Goal: Find specific page/section: Find specific page/section

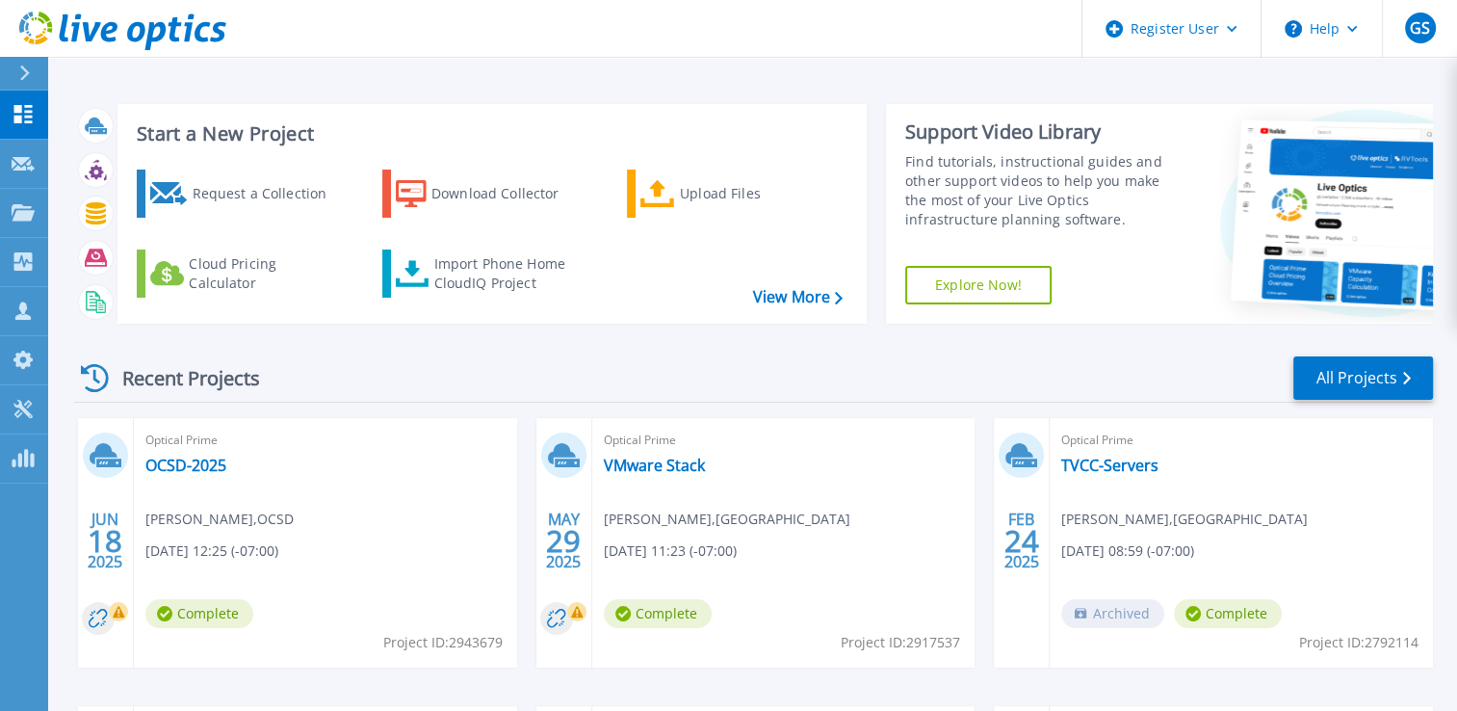
click at [31, 68] on div at bounding box center [32, 73] width 31 height 33
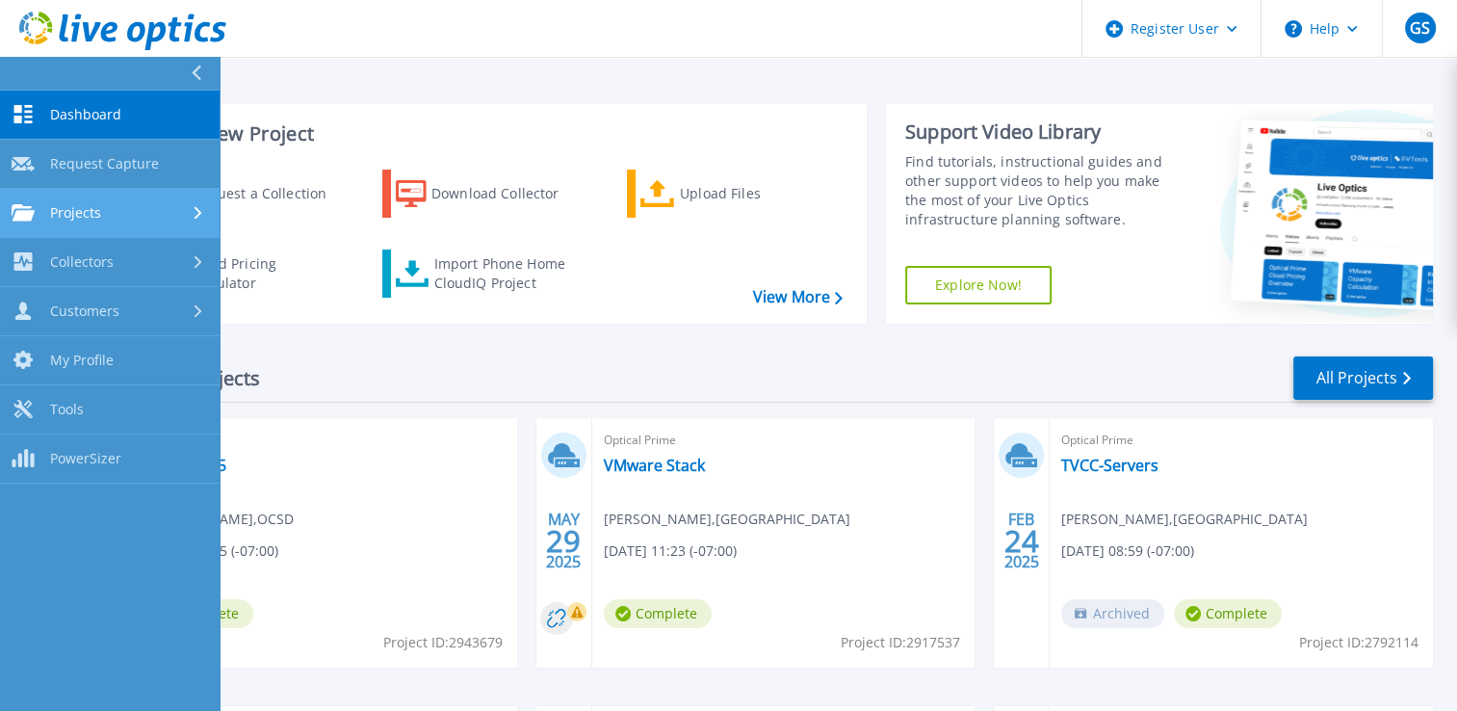
click at [96, 210] on span "Projects" at bounding box center [75, 212] width 51 height 17
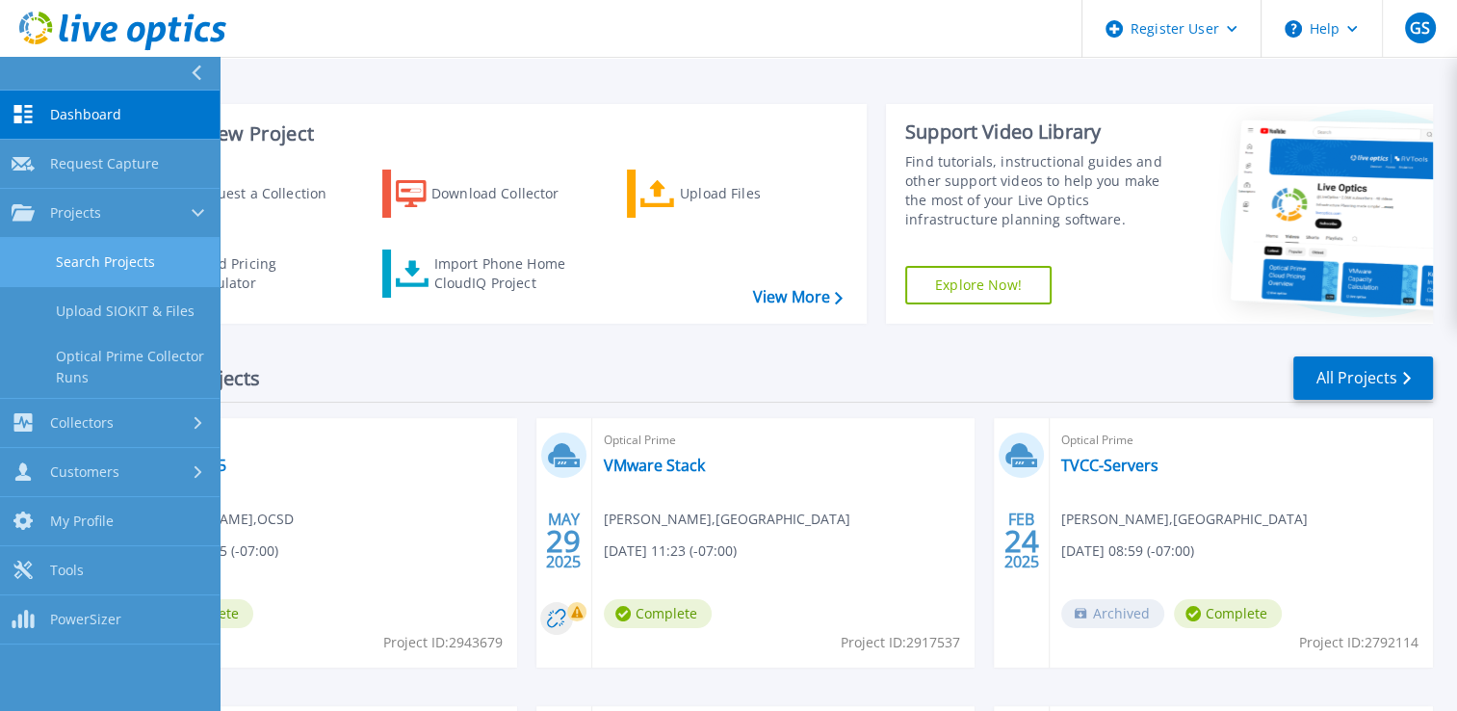
click at [112, 273] on link "Search Projects" at bounding box center [110, 262] width 220 height 49
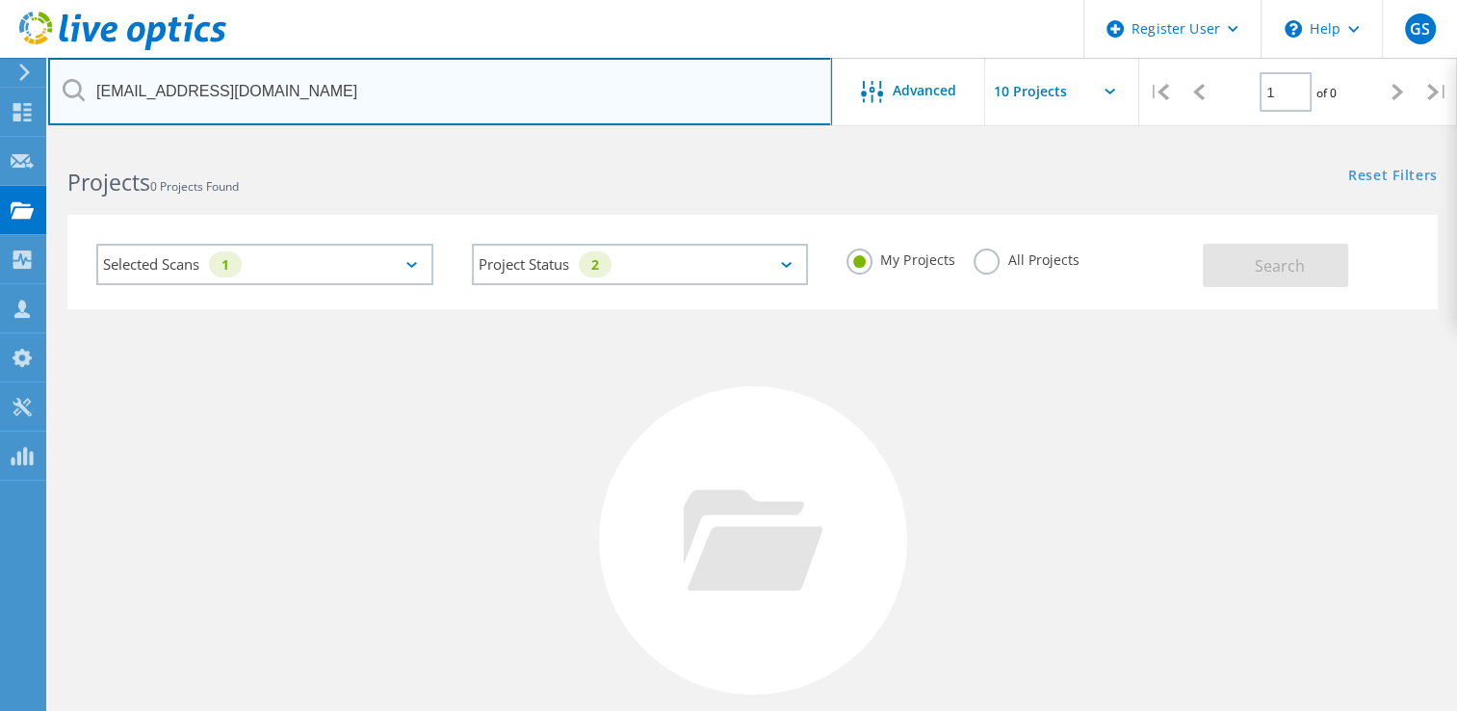
click at [331, 89] on input "colin@picnicworks.com" at bounding box center [440, 91] width 784 height 67
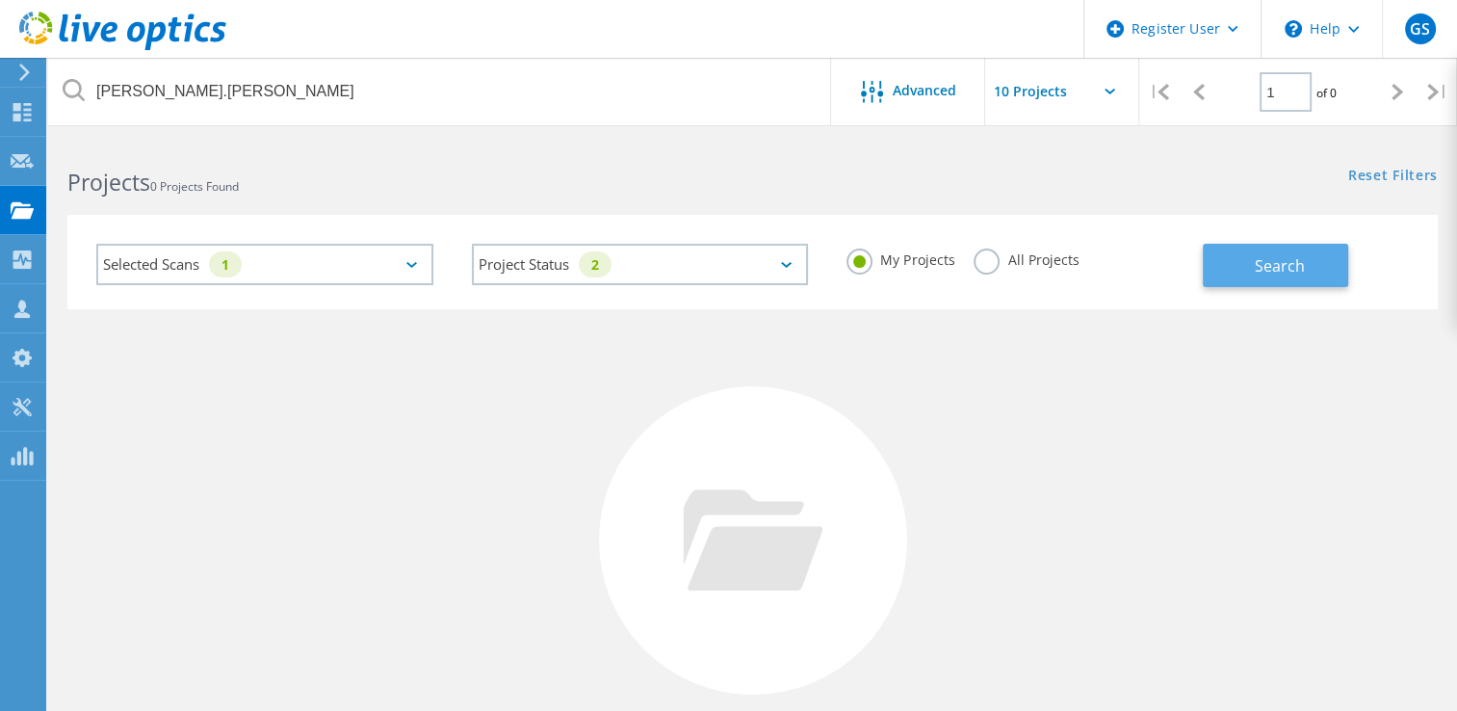
click at [1290, 269] on span "Search" at bounding box center [1279, 265] width 50 height 21
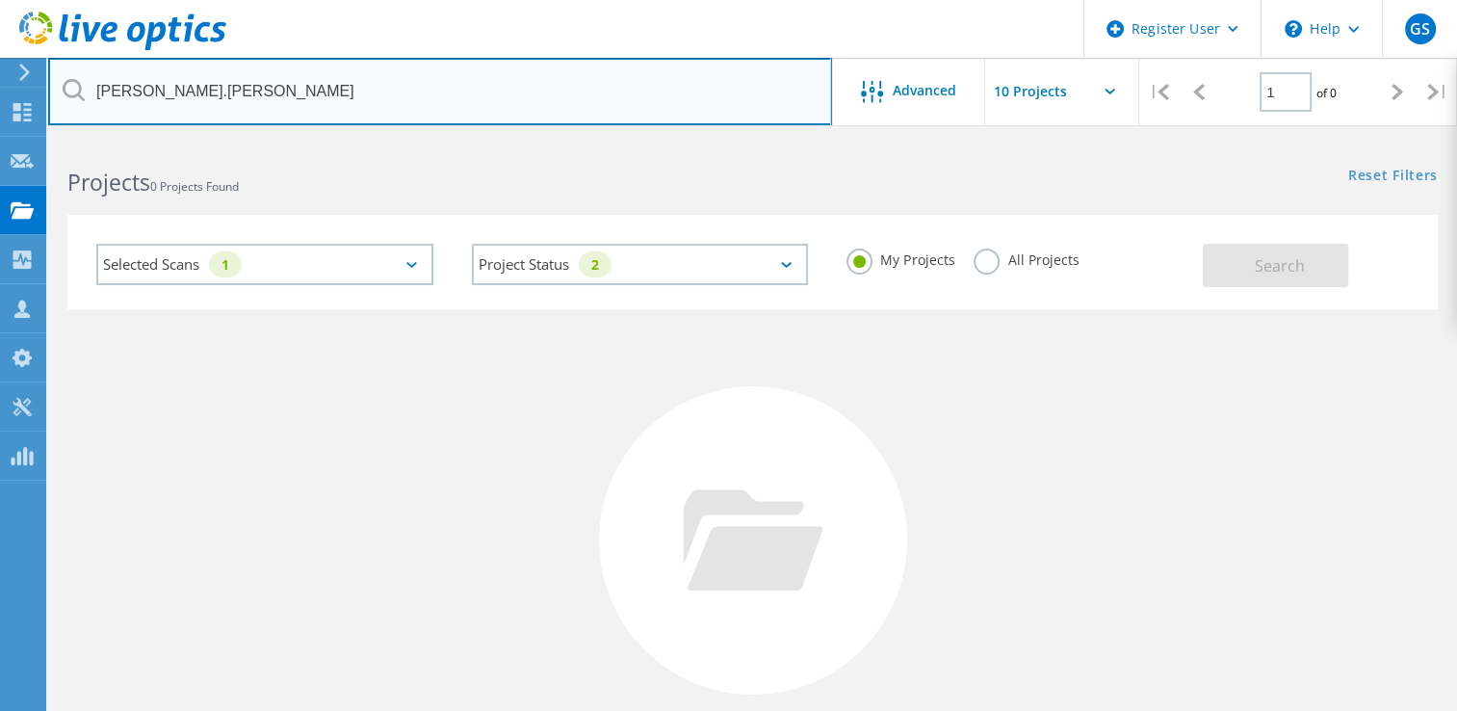
click at [198, 82] on input "Kevin.voss" at bounding box center [440, 91] width 784 height 67
click at [197, 88] on input "Kevin.voss" at bounding box center [440, 91] width 784 height 67
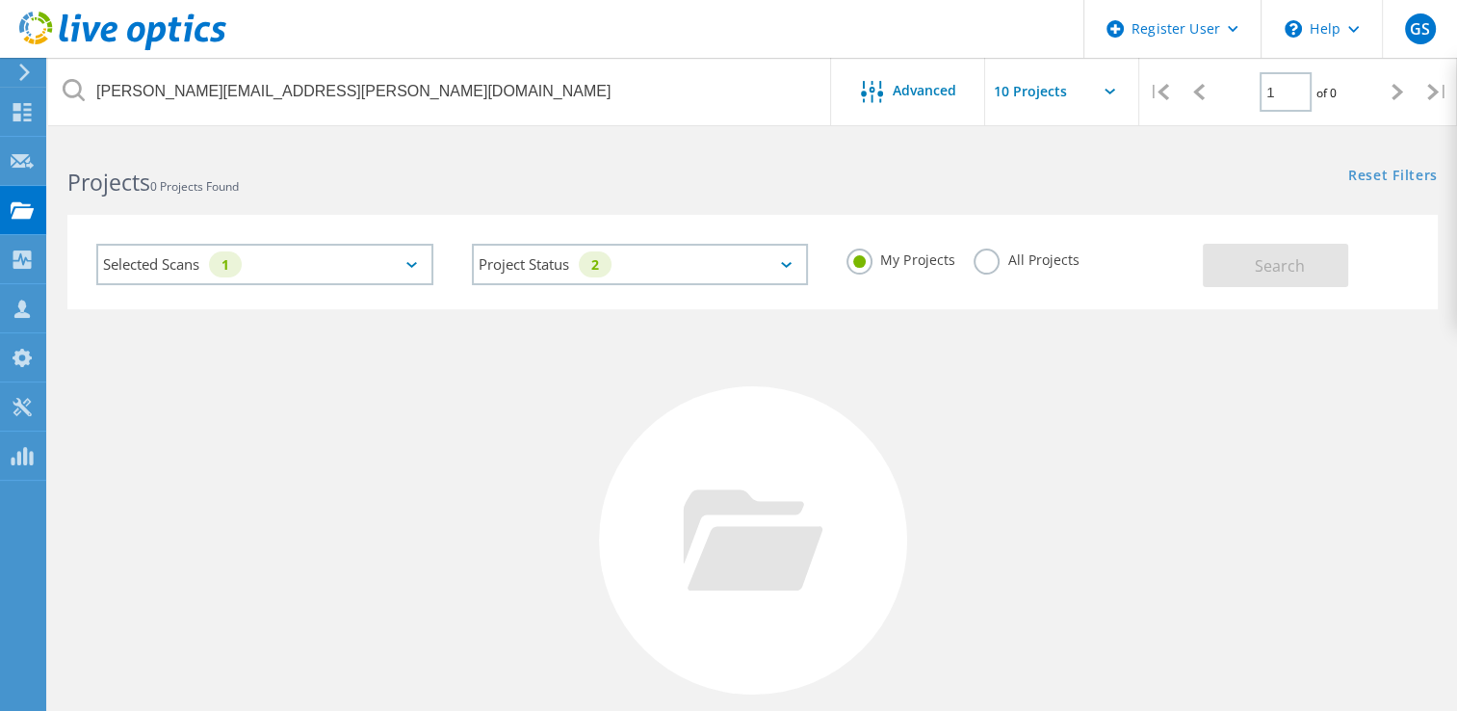
click at [1003, 251] on label "All Projects" at bounding box center [1025, 257] width 105 height 18
click at [0, 0] on input "All Projects" at bounding box center [0, 0] width 0 height 0
click at [1242, 264] on button "Search" at bounding box center [1274, 265] width 145 height 43
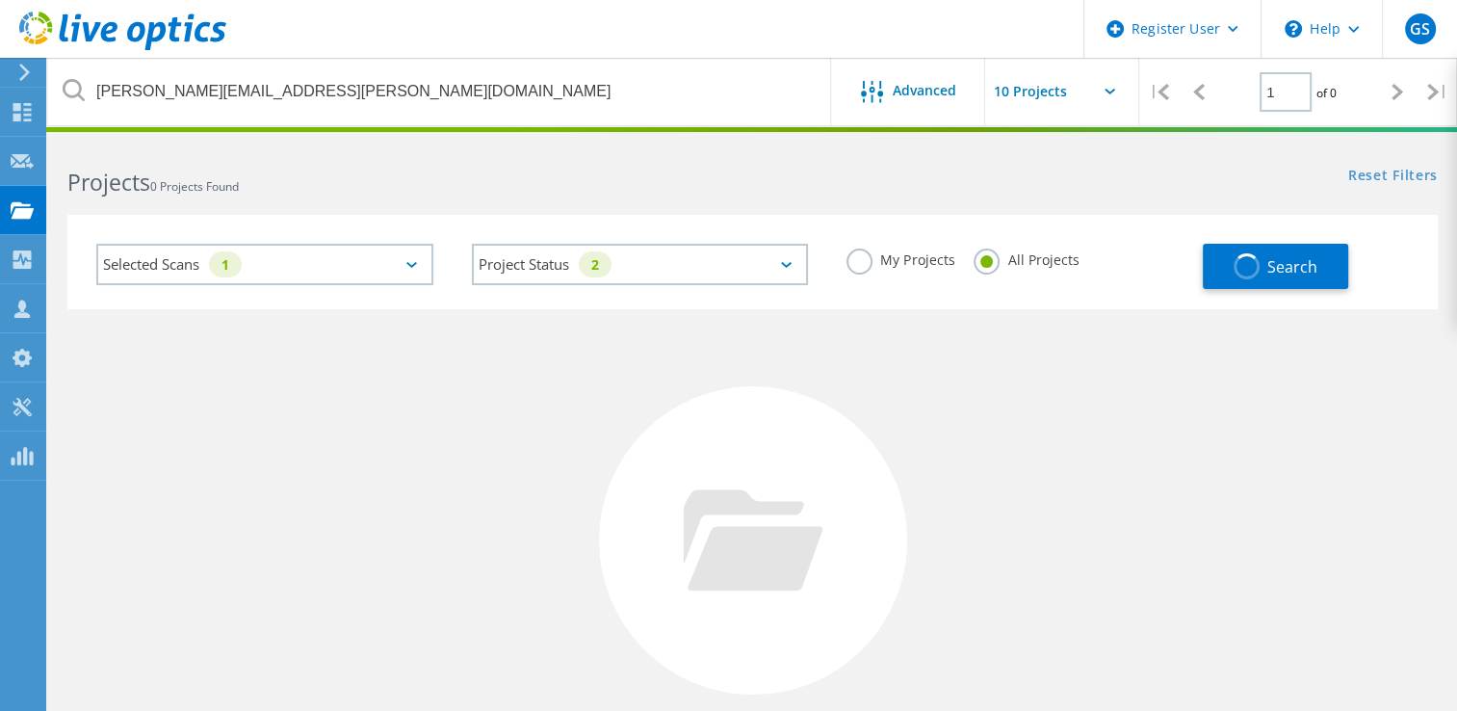
click at [389, 265] on div "Selected Scans 1" at bounding box center [264, 264] width 337 height 41
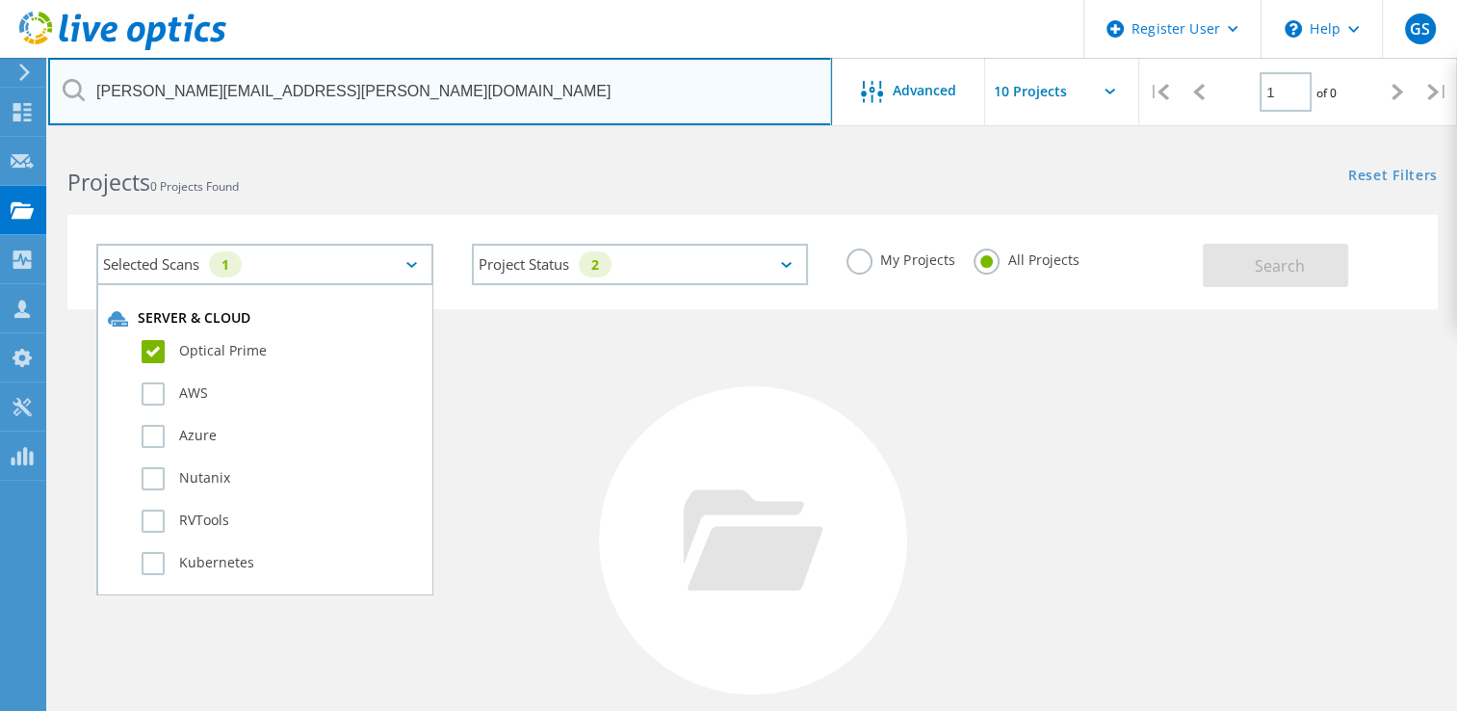
click at [268, 84] on input "Kevin.voss@spokanetranist.com" at bounding box center [440, 91] width 784 height 67
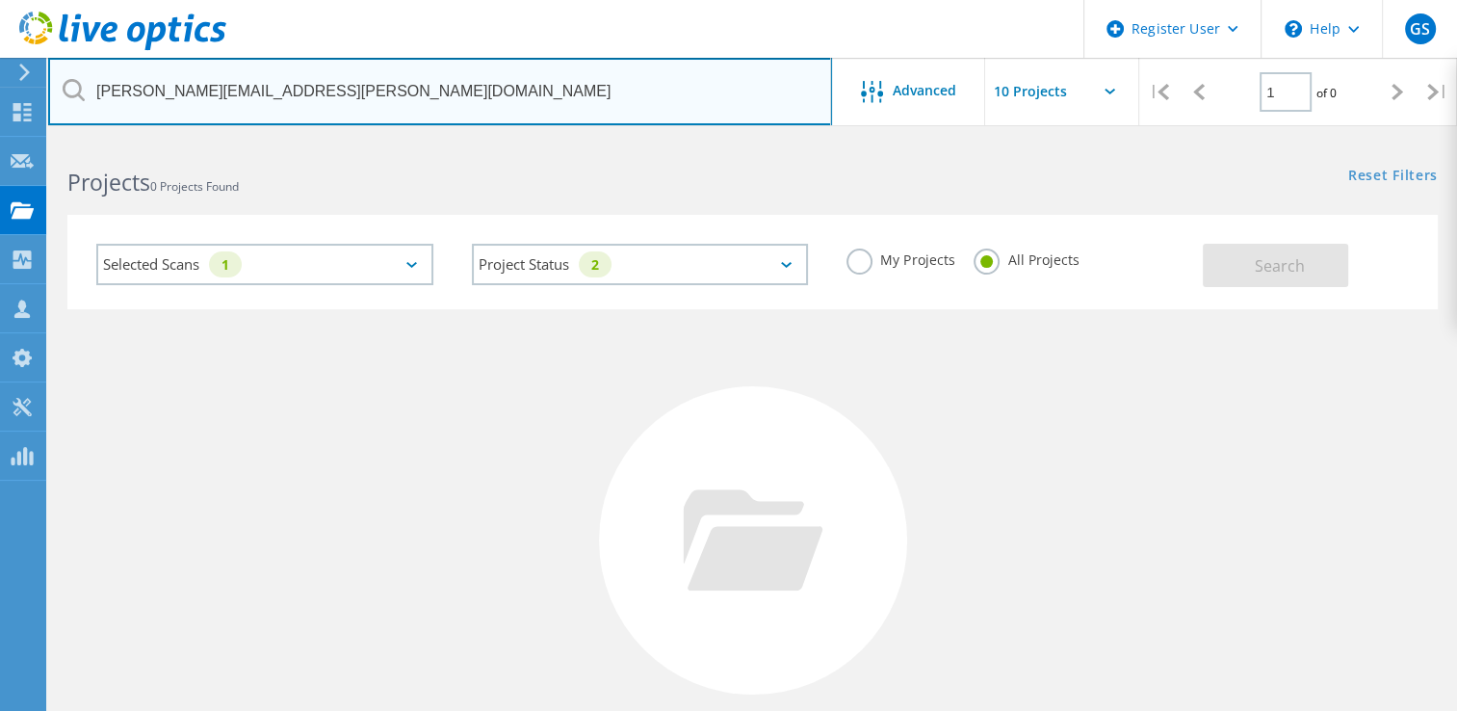
click at [268, 84] on input "Kevin.voss@spokanetranist.com" at bounding box center [440, 91] width 784 height 67
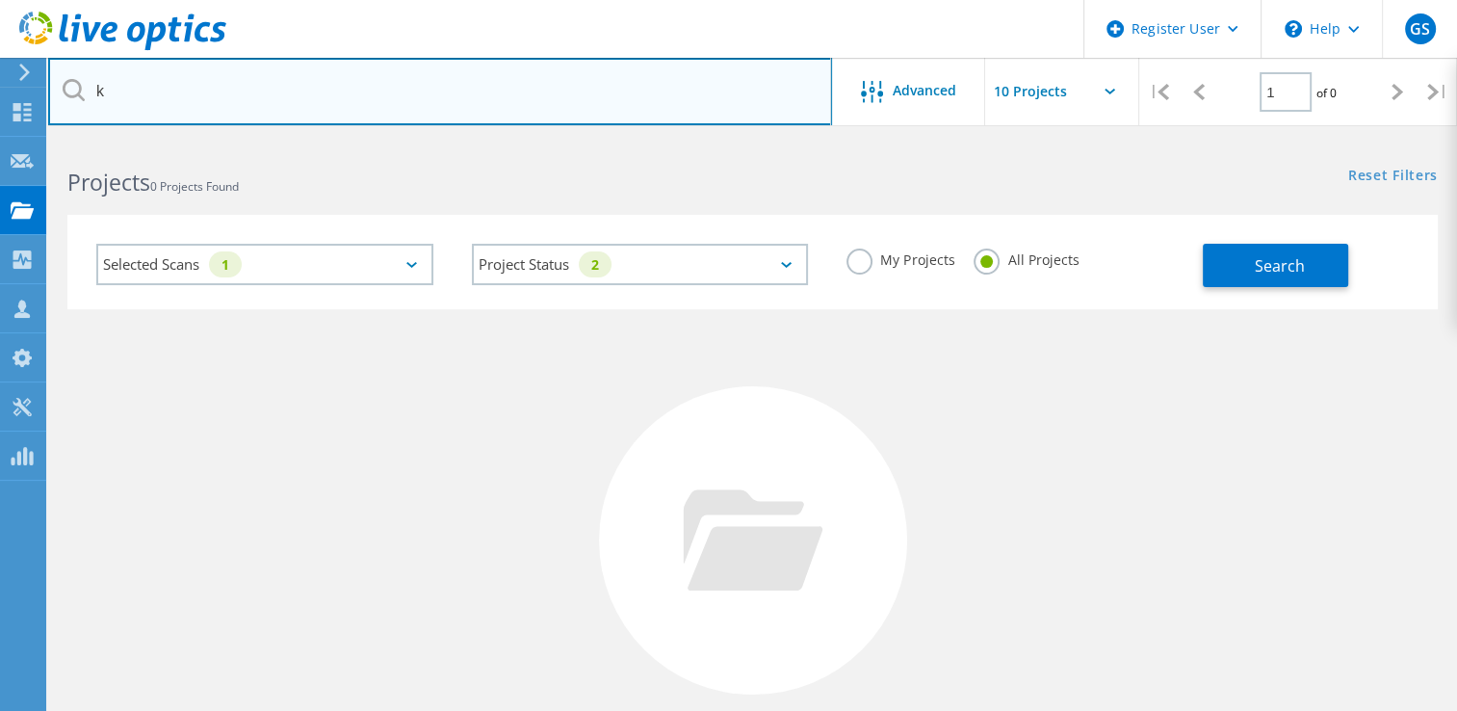
type input "[EMAIL_ADDRESS][DOMAIN_NAME]"
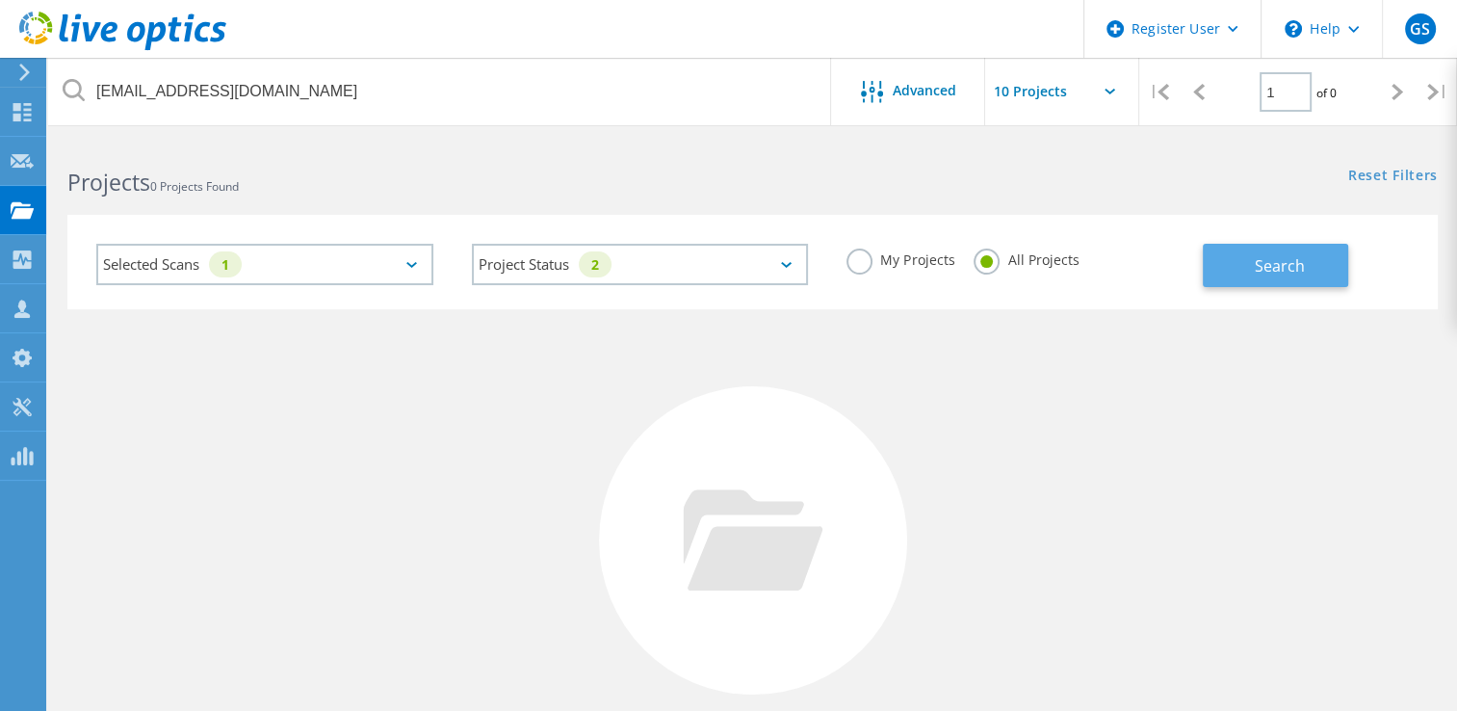
click at [1290, 264] on span "Search" at bounding box center [1279, 265] width 50 height 21
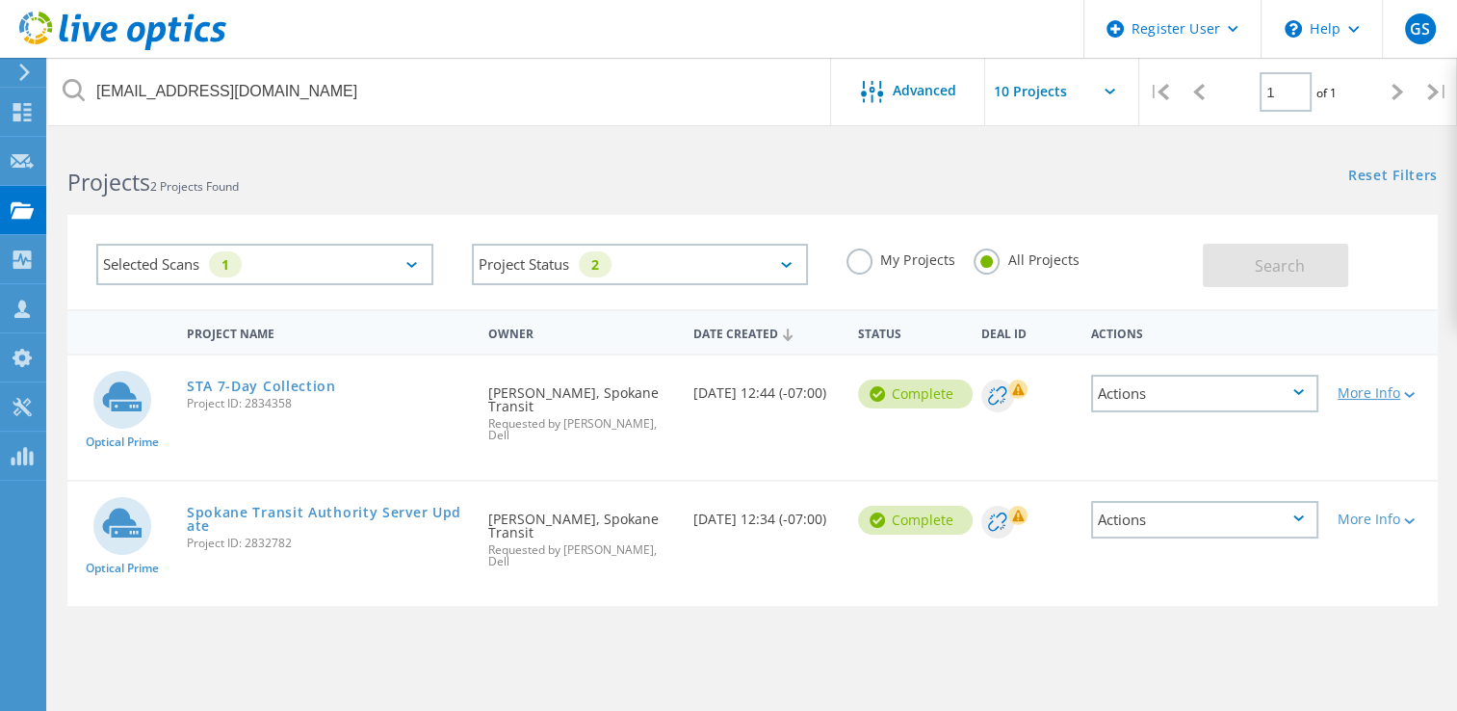
click at [1390, 394] on div "More Info" at bounding box center [1382, 392] width 90 height 13
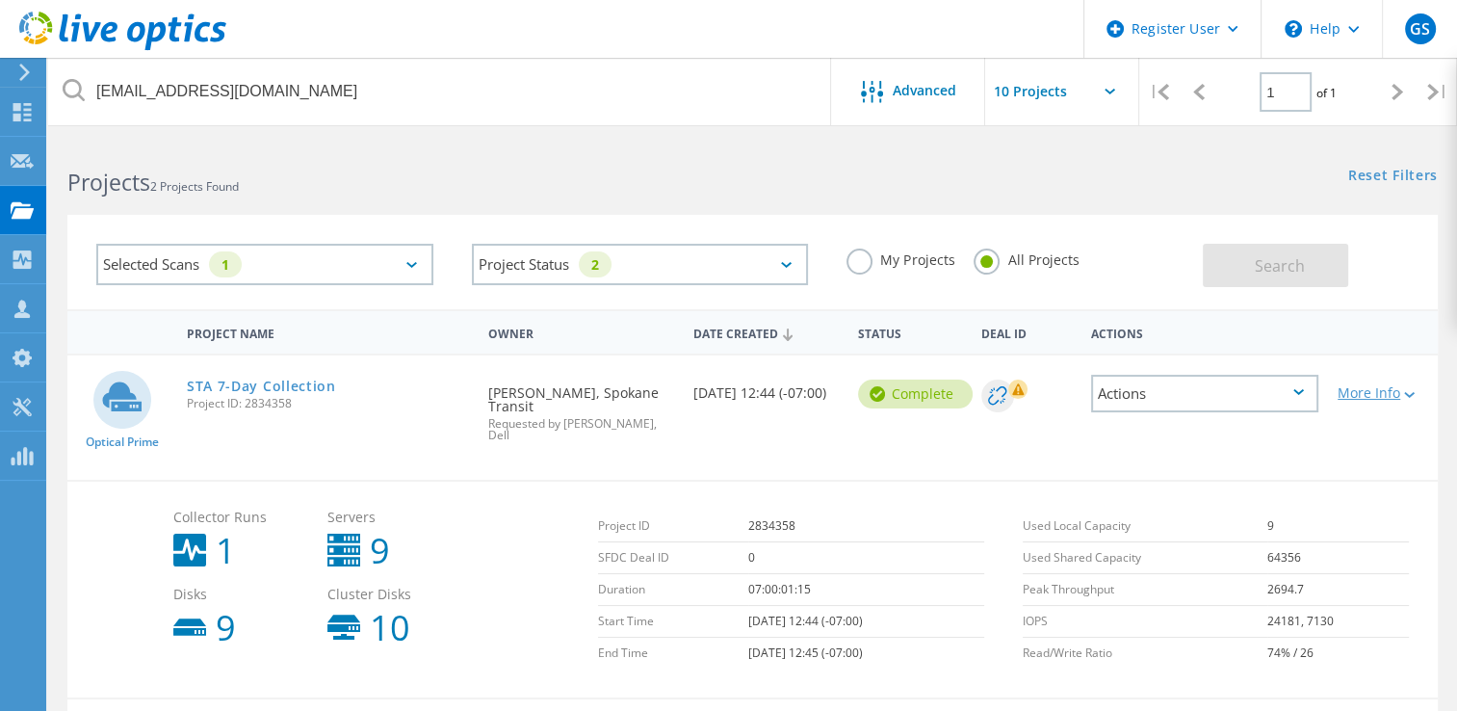
click at [1390, 394] on div "More Info" at bounding box center [1382, 392] width 90 height 13
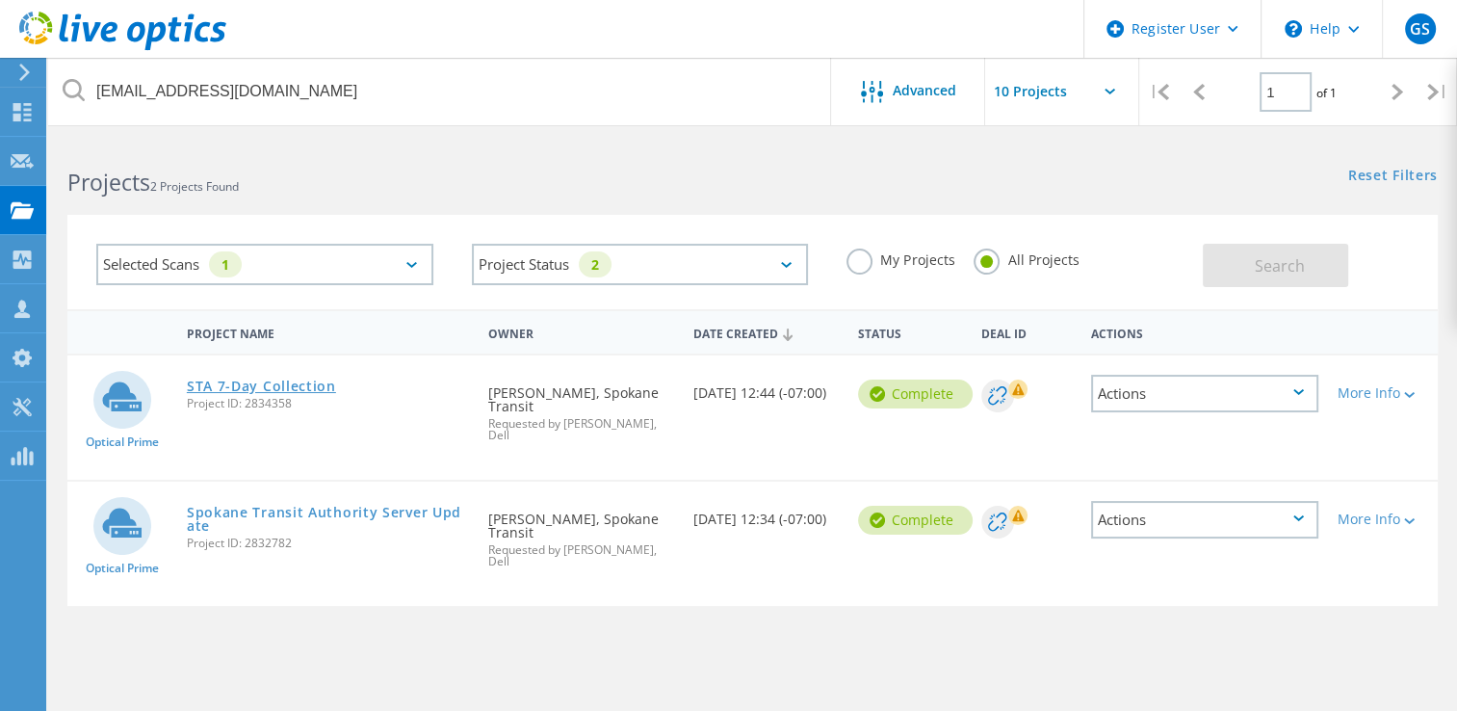
click at [247, 381] on link "STA 7-Day Collection" at bounding box center [261, 385] width 149 height 13
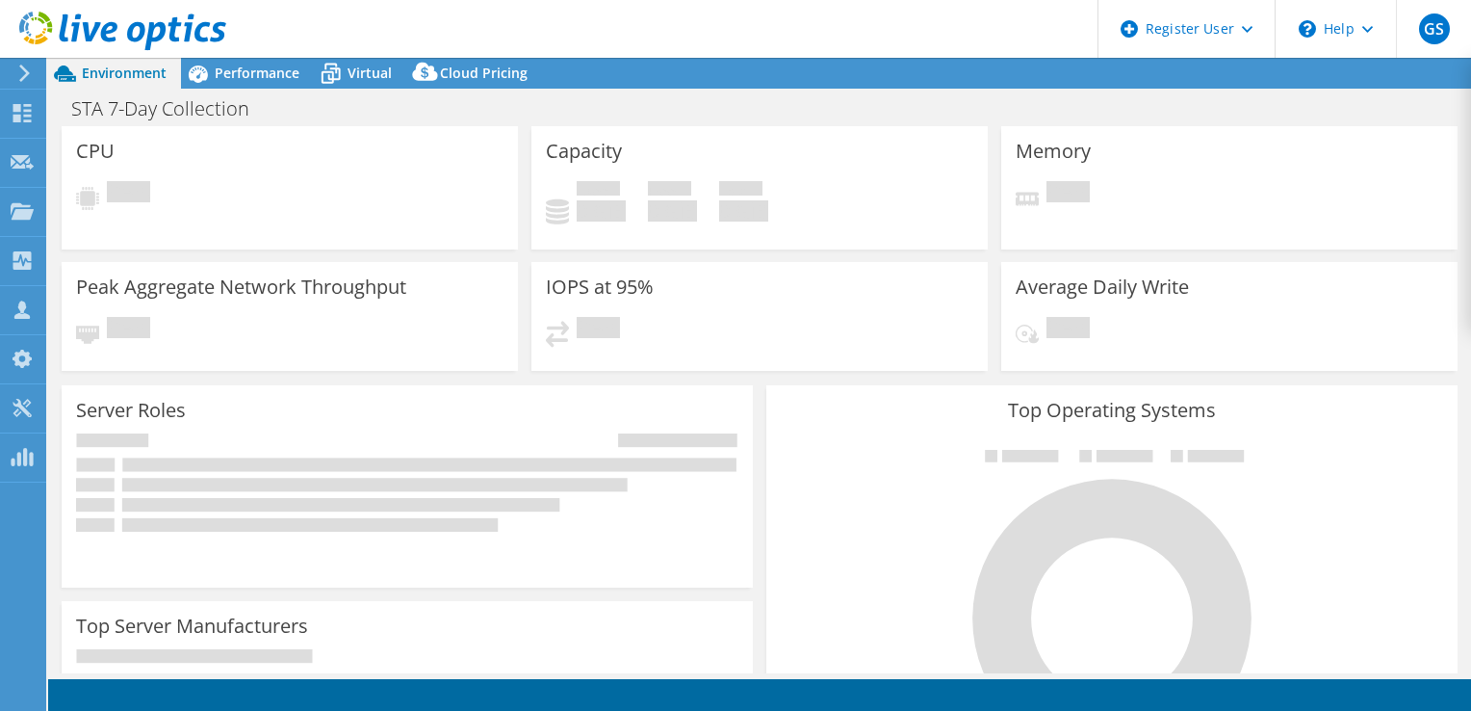
select select "USD"
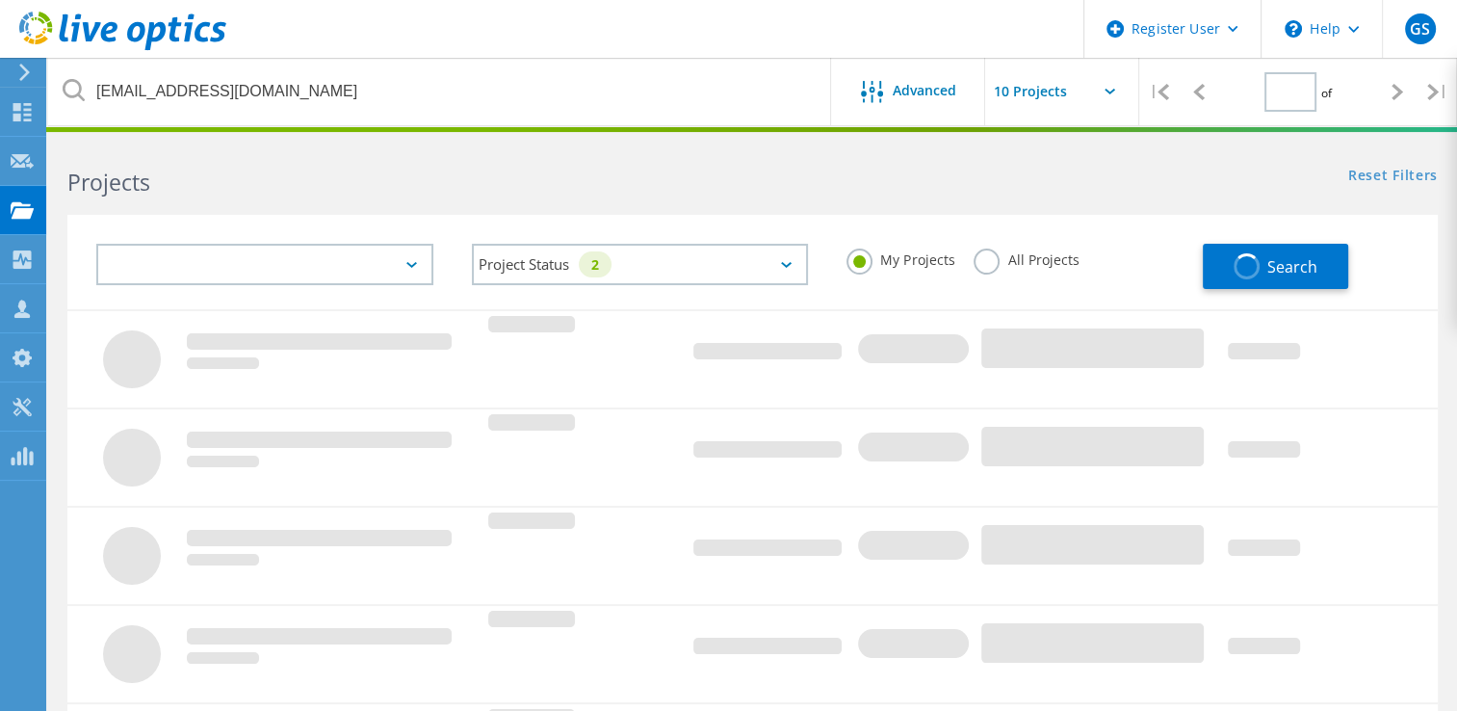
type input "1"
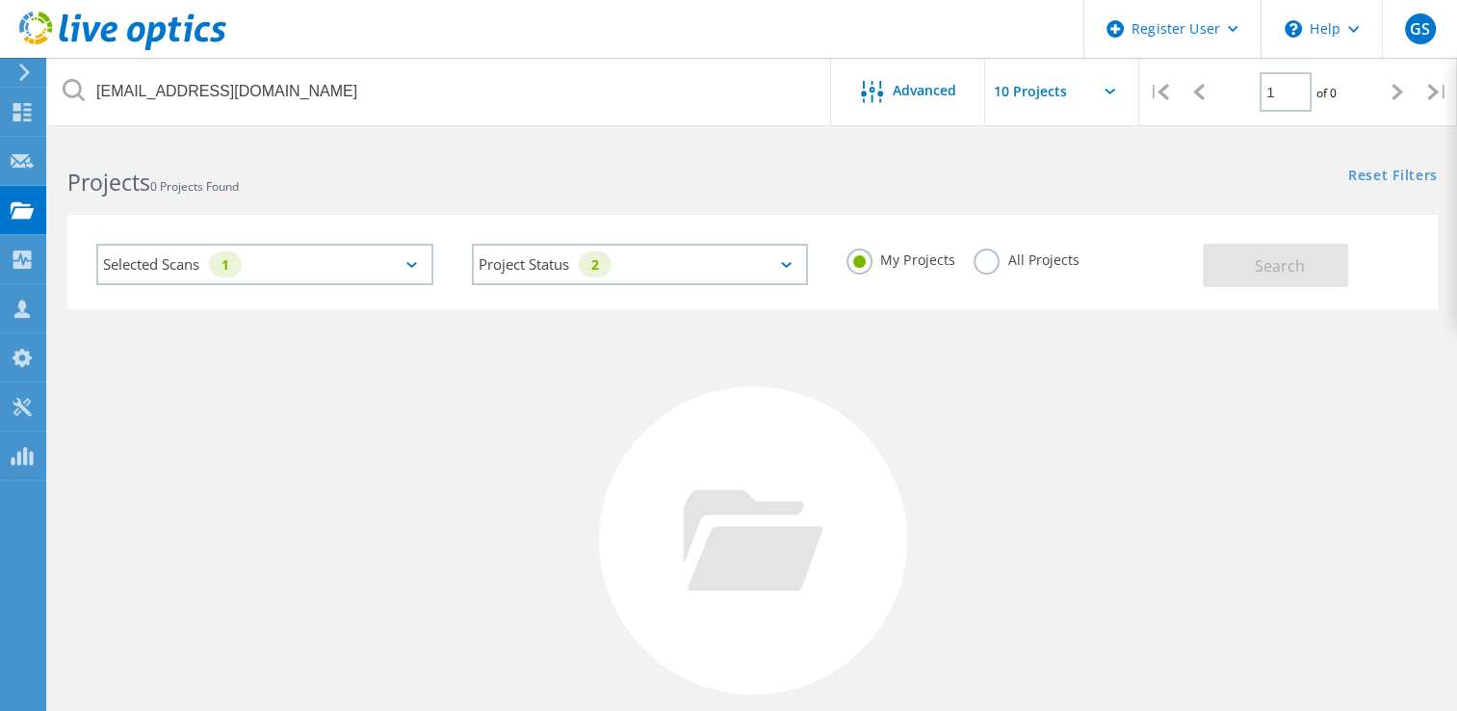
drag, startPoint x: 992, startPoint y: 464, endPoint x: 999, endPoint y: 445, distance: 20.7
click at [992, 464] on div "No Projects Found Try refining your search." at bounding box center [752, 558] width 1370 height 498
click at [983, 256] on label "All Projects" at bounding box center [1025, 257] width 105 height 18
click at [0, 0] on input "All Projects" at bounding box center [0, 0] width 0 height 0
click at [1297, 259] on span "Search" at bounding box center [1279, 265] width 50 height 21
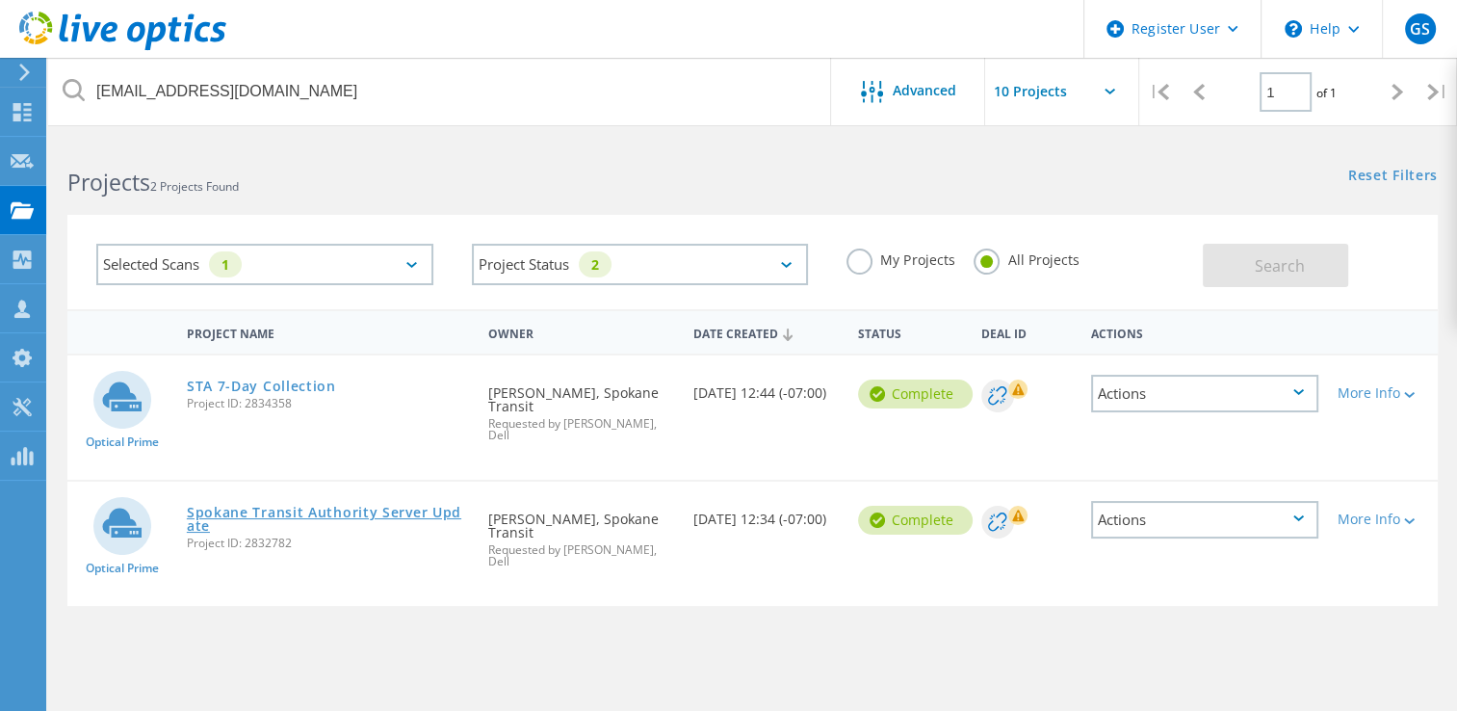
click at [398, 505] on link "Spokane Transit Authority Server Update" at bounding box center [328, 518] width 282 height 27
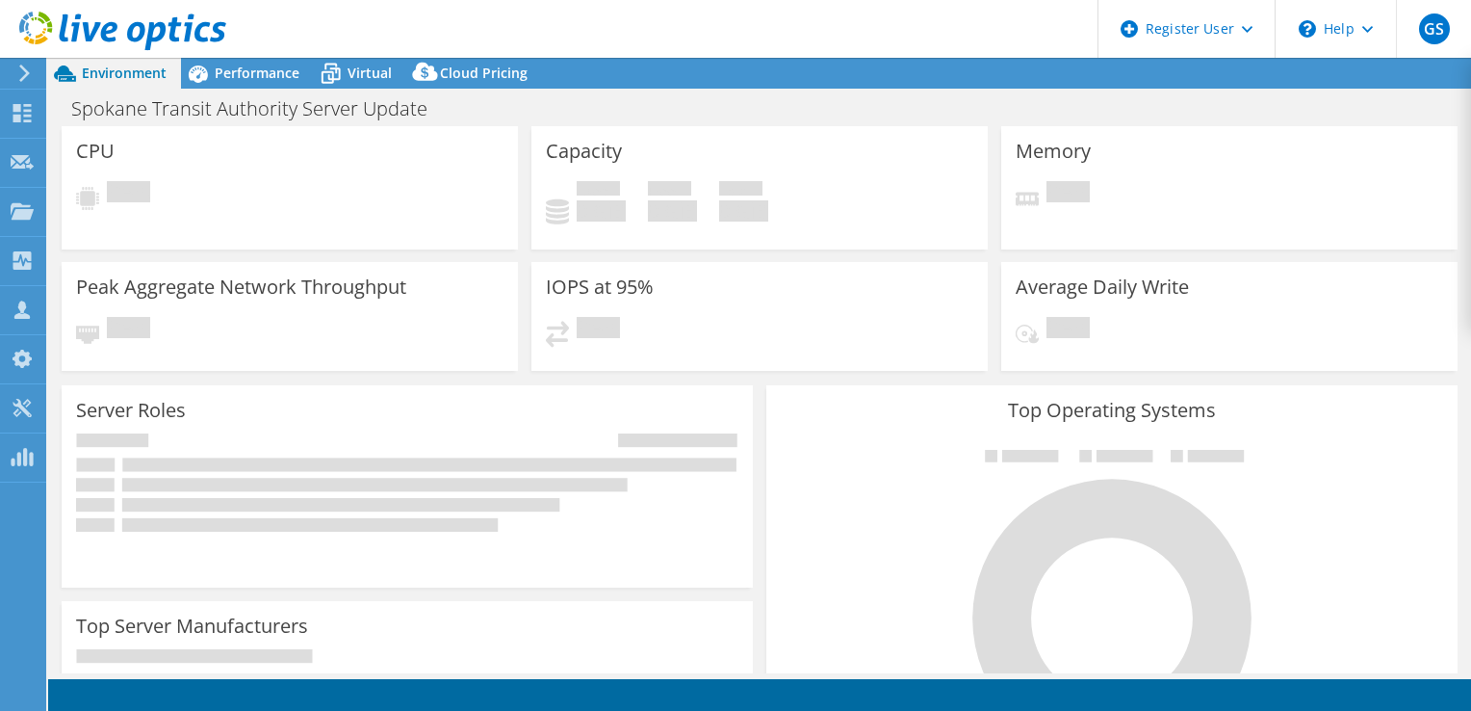
select select "USD"
